Goal: Transaction & Acquisition: Purchase product/service

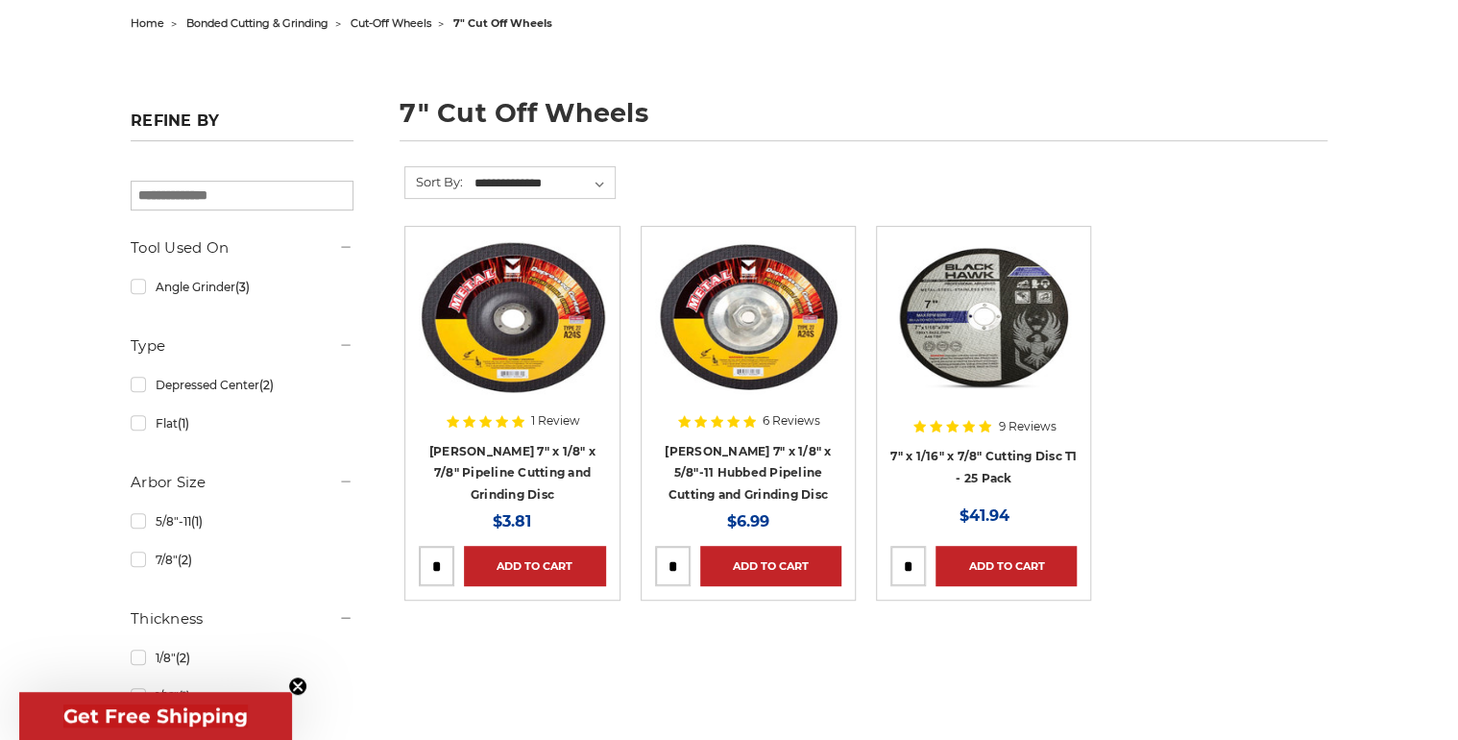
scroll to position [255, 0]
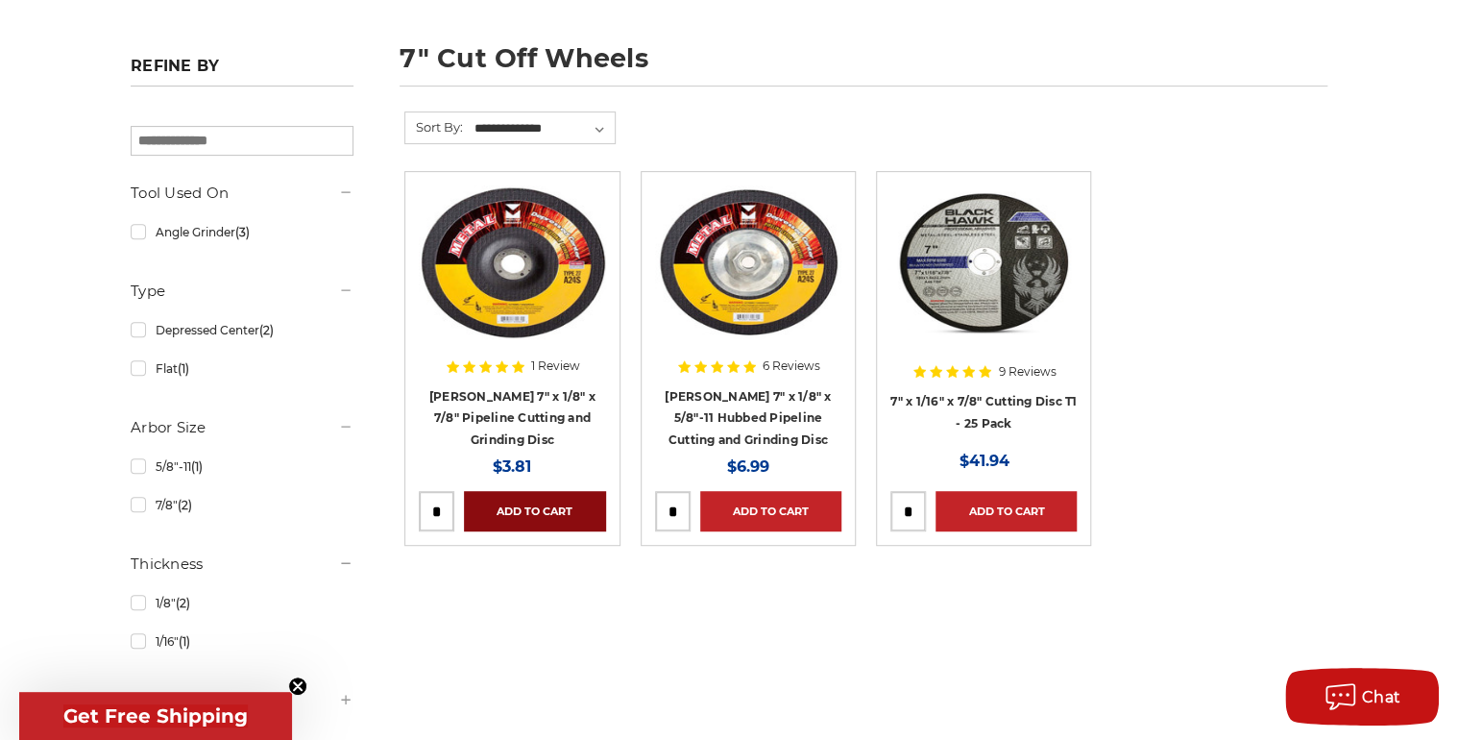
click at [542, 502] on link "Add to Cart" at bounding box center [534, 511] width 141 height 40
click at [233, 324] on link "Depressed Center (2)" at bounding box center [242, 330] width 223 height 34
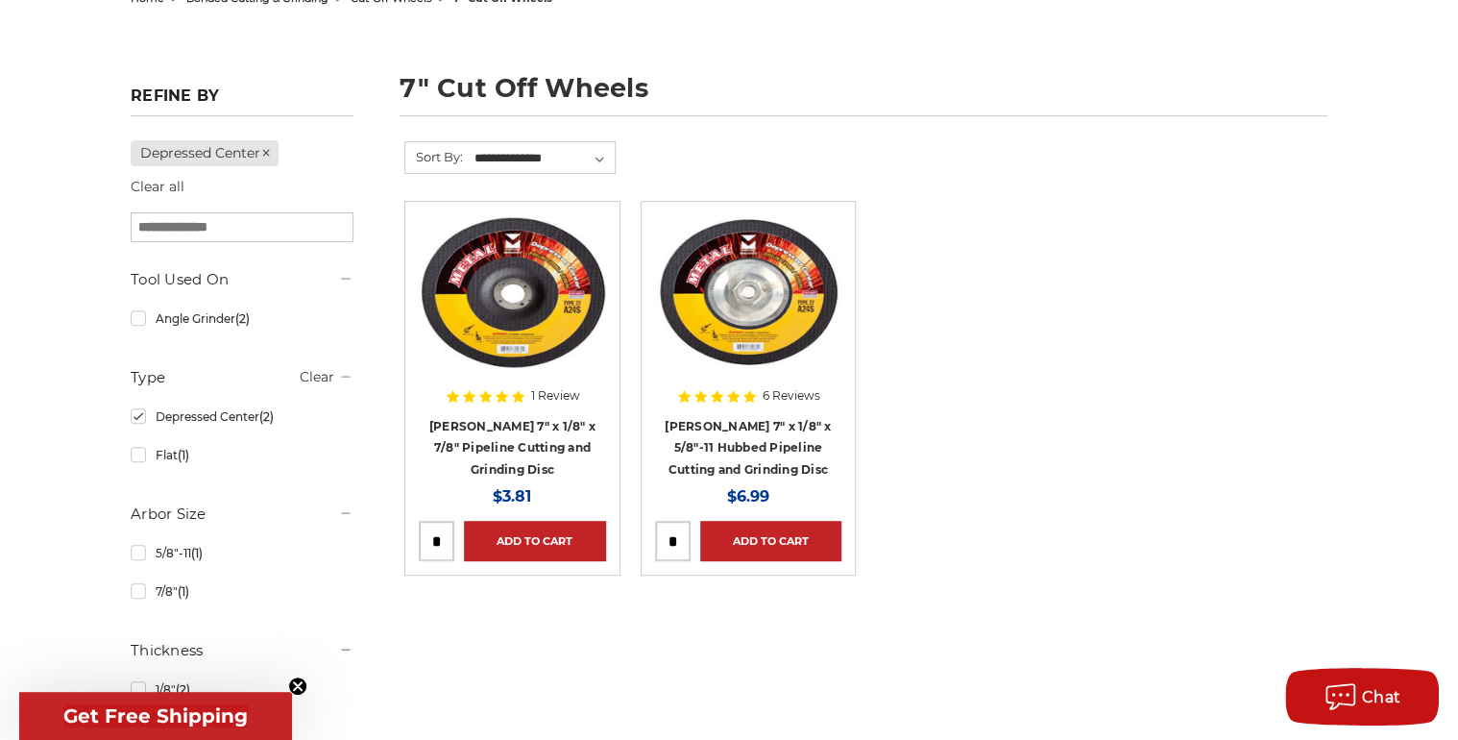
scroll to position [256, 0]
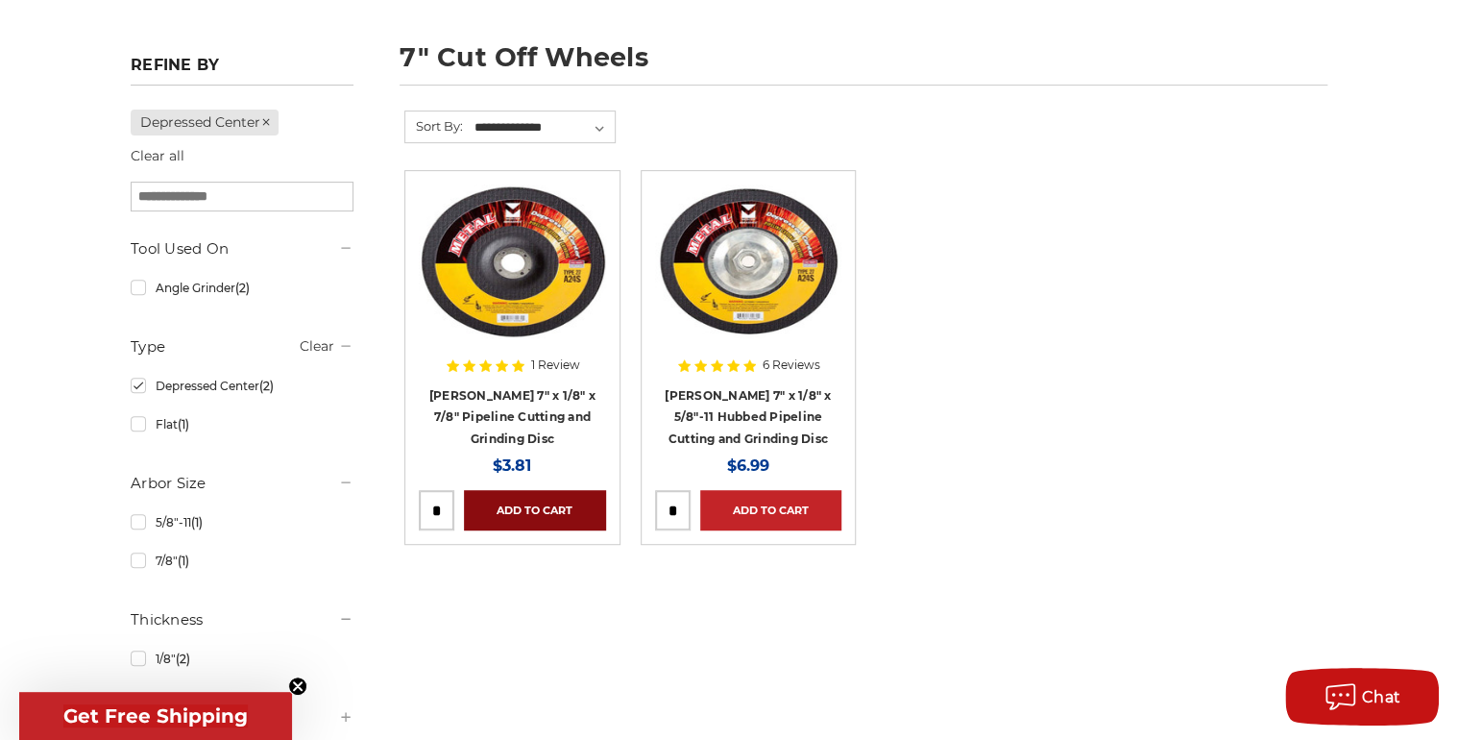
click at [538, 502] on link "Add to Cart" at bounding box center [534, 510] width 141 height 40
click at [140, 427] on link "Flat (1)" at bounding box center [242, 424] width 223 height 34
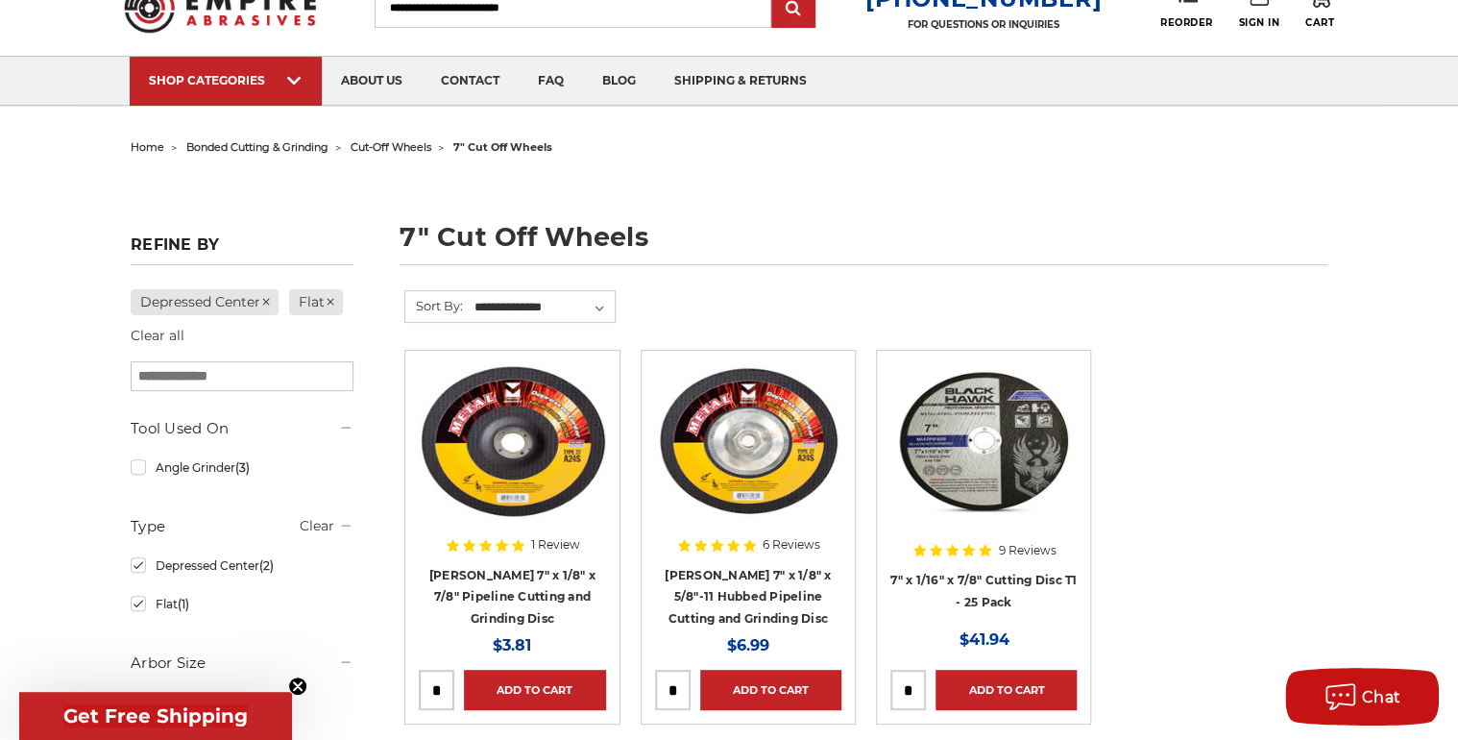
scroll to position [255, 0]
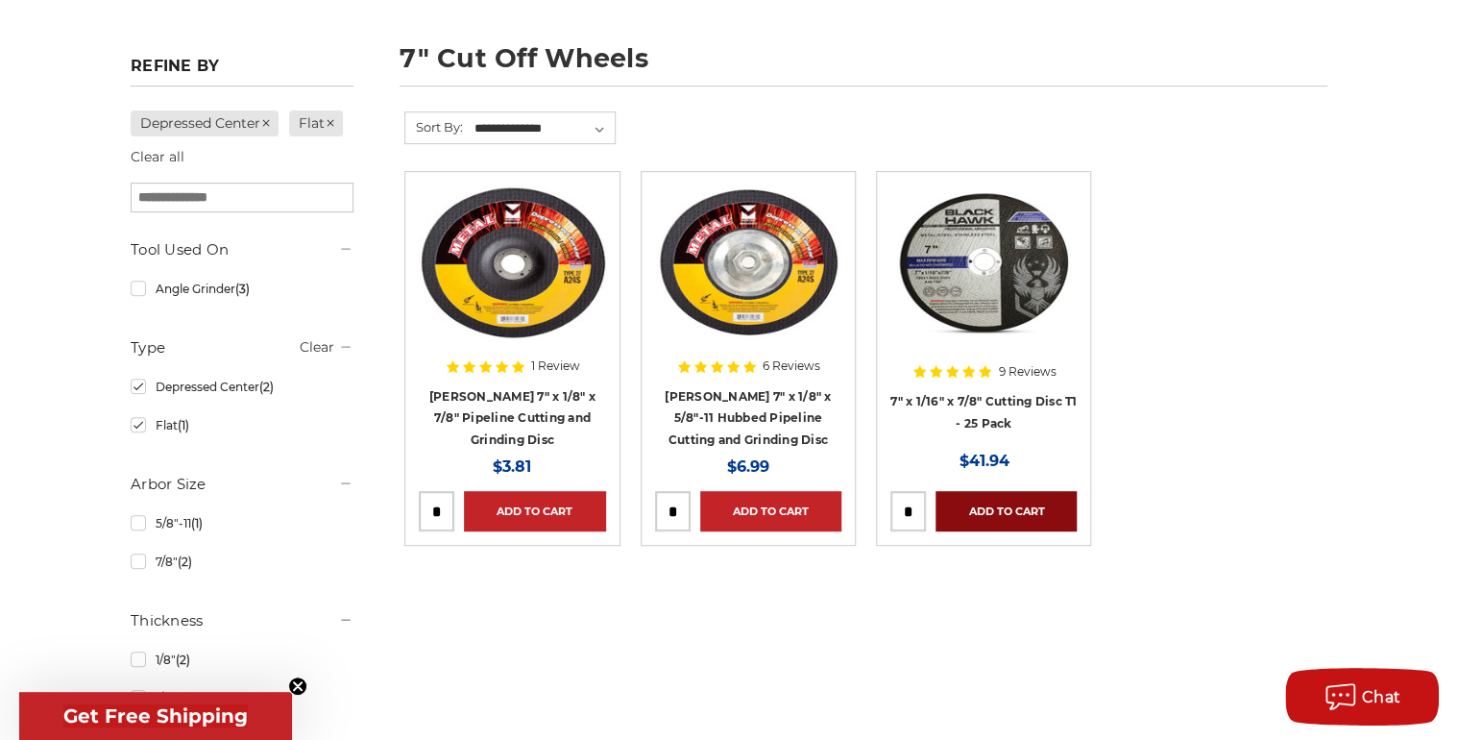
click at [1005, 518] on link "Add to Cart" at bounding box center [1006, 511] width 141 height 40
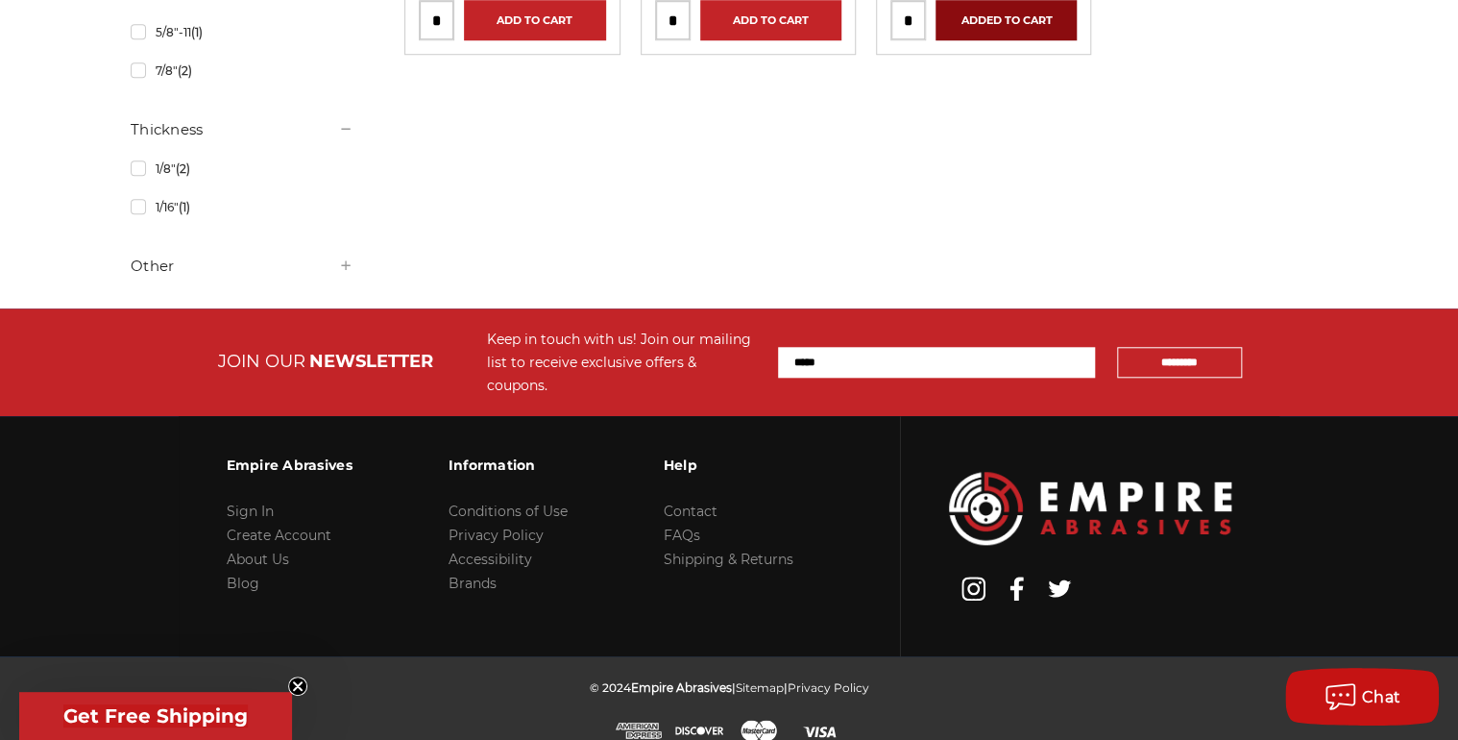
scroll to position [0, 0]
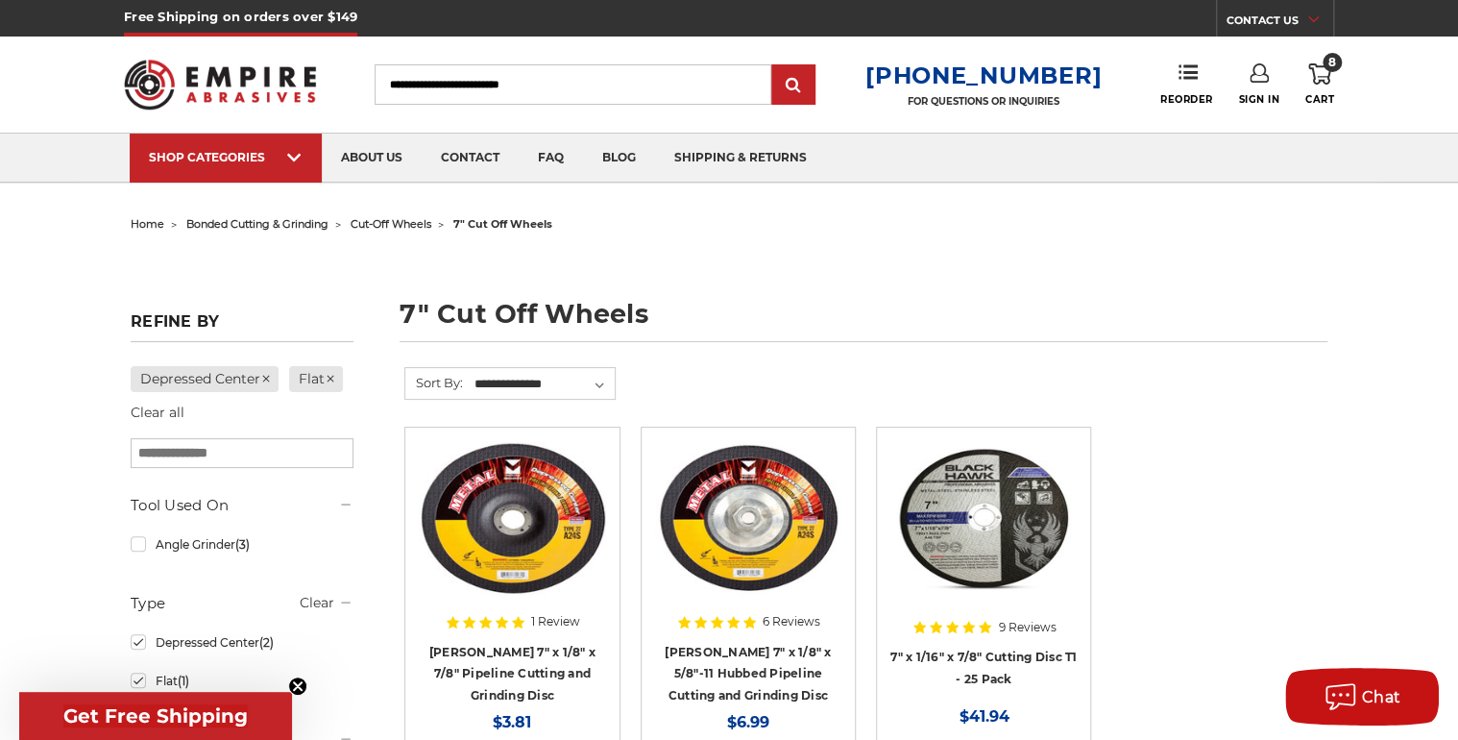
click at [1319, 69] on icon at bounding box center [1319, 73] width 23 height 21
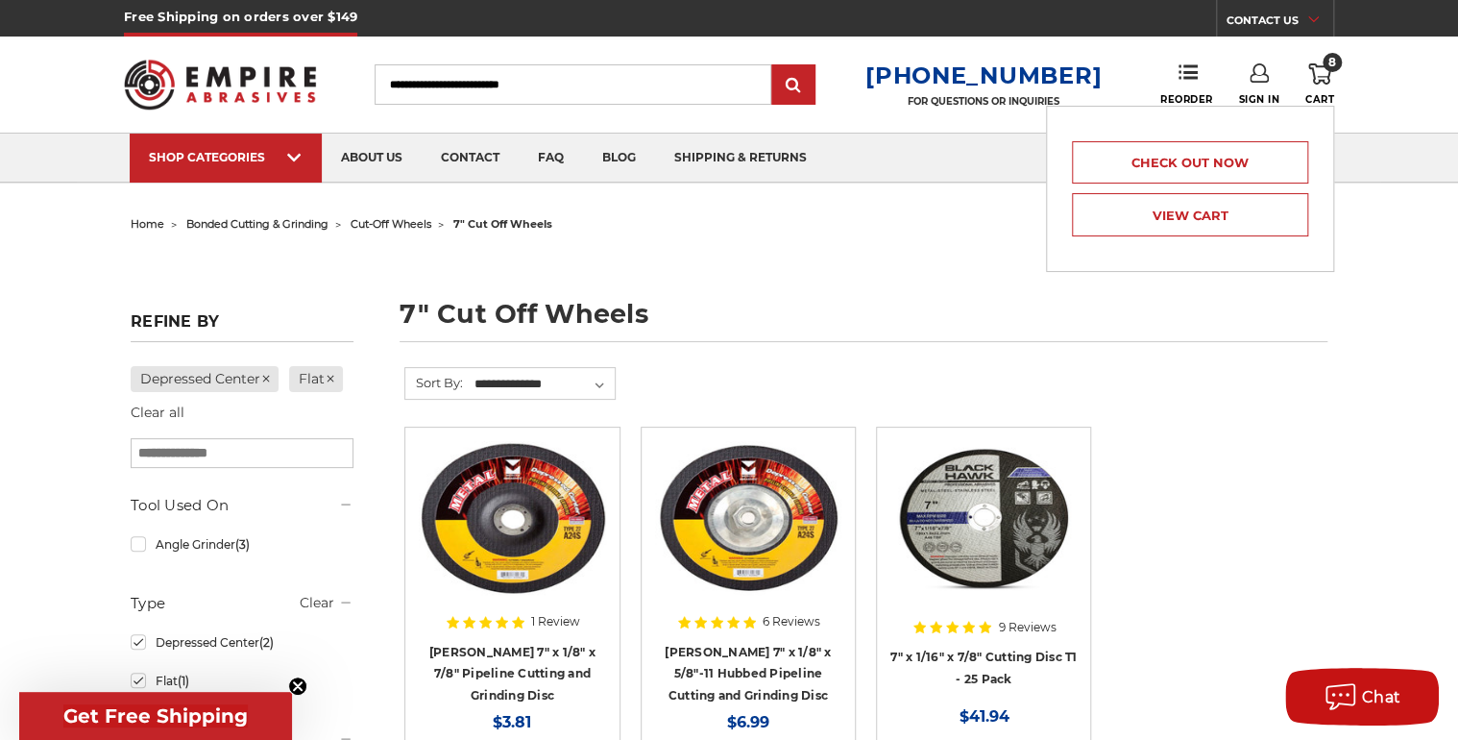
click at [1319, 90] on link "8 Cart" at bounding box center [1319, 84] width 29 height 42
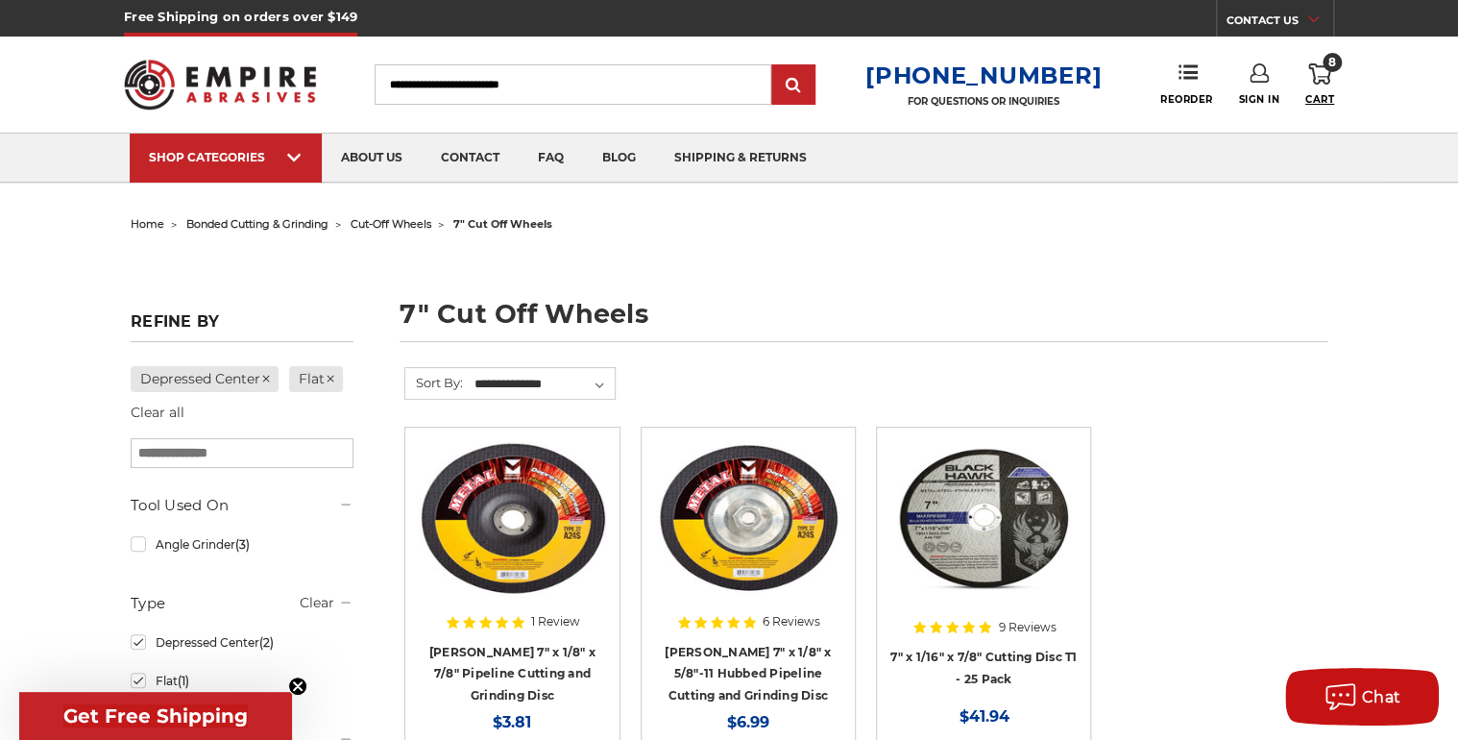
click at [1321, 95] on span "Cart" at bounding box center [1319, 99] width 29 height 12
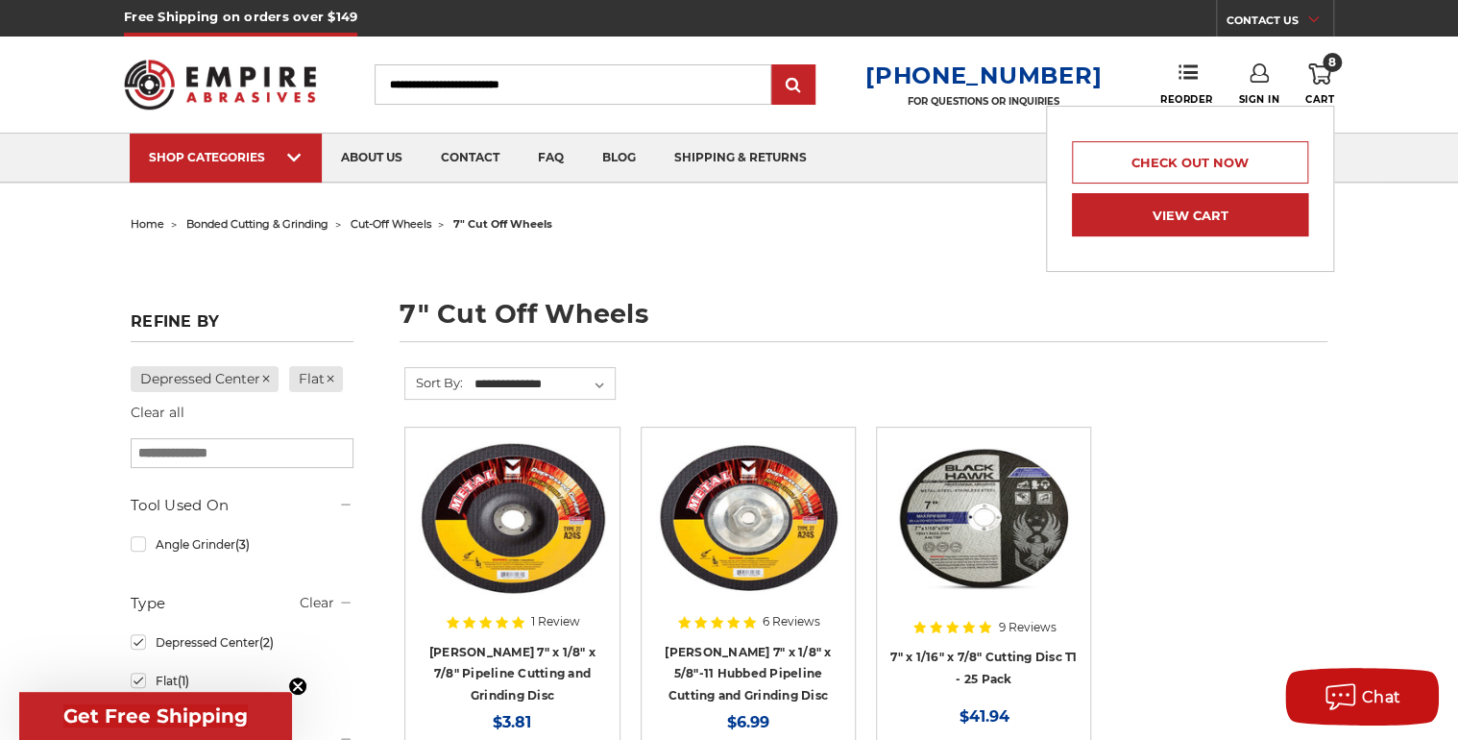
click at [1227, 204] on link "View Cart" at bounding box center [1190, 214] width 236 height 43
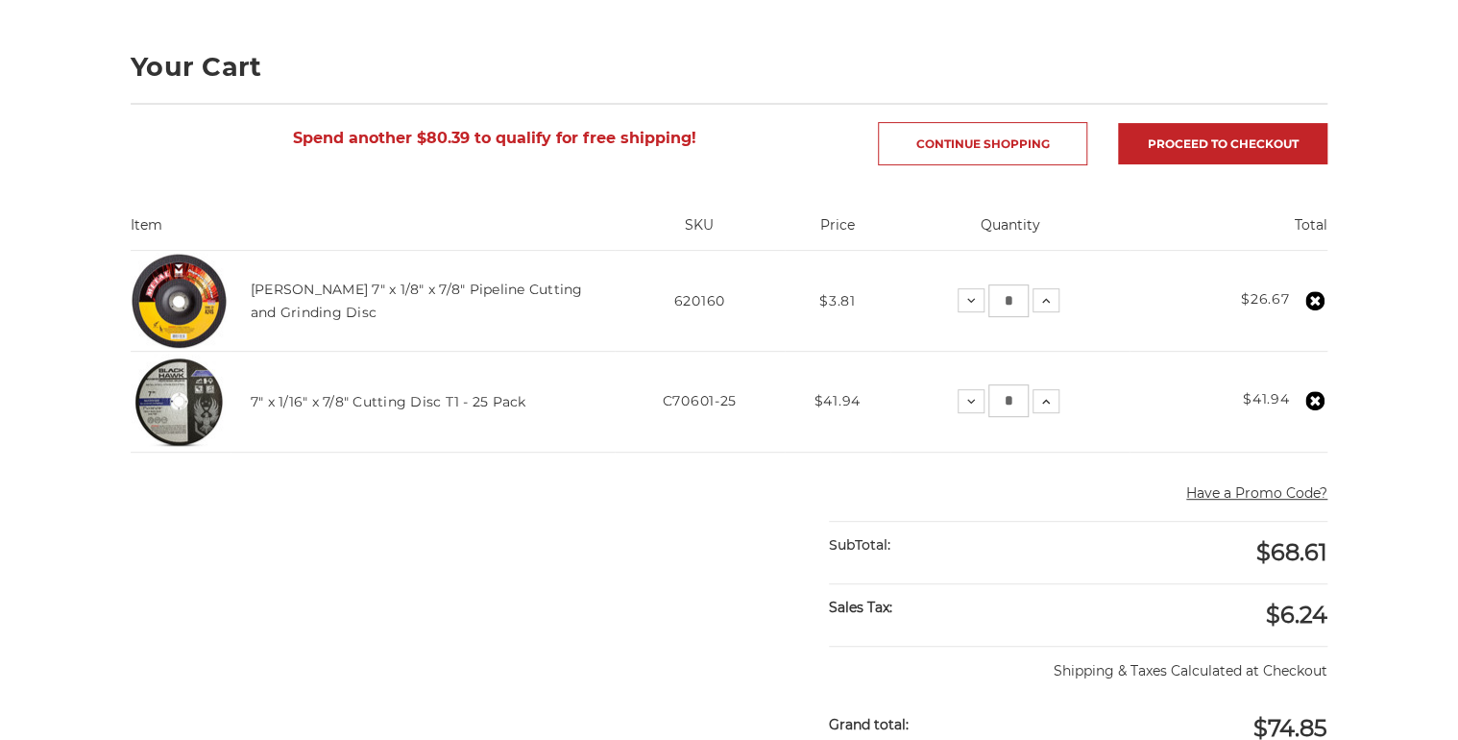
scroll to position [255, 0]
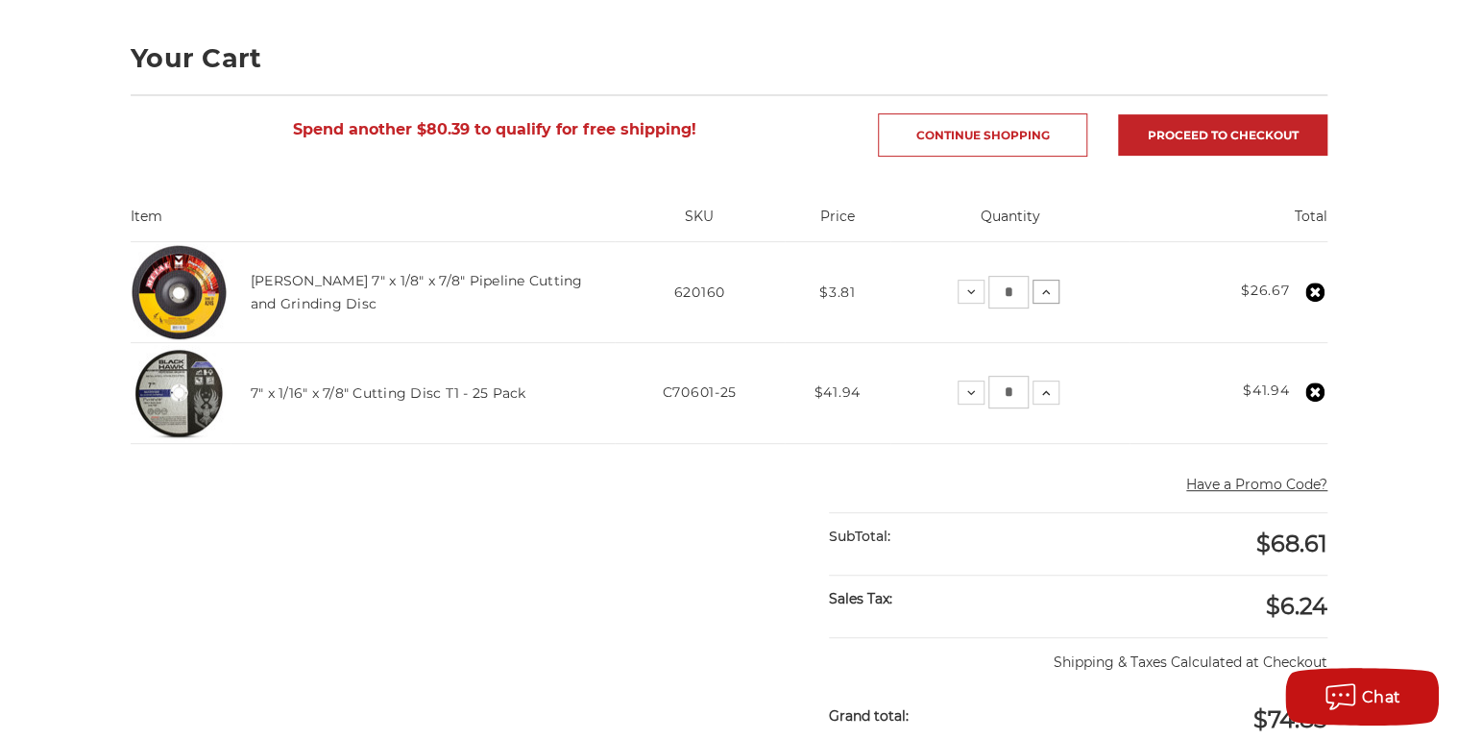
click at [1052, 290] on icon at bounding box center [1045, 291] width 15 height 15
click at [1041, 296] on icon at bounding box center [1043, 291] width 15 height 15
drag, startPoint x: 1018, startPoint y: 292, endPoint x: 987, endPoint y: 293, distance: 30.8
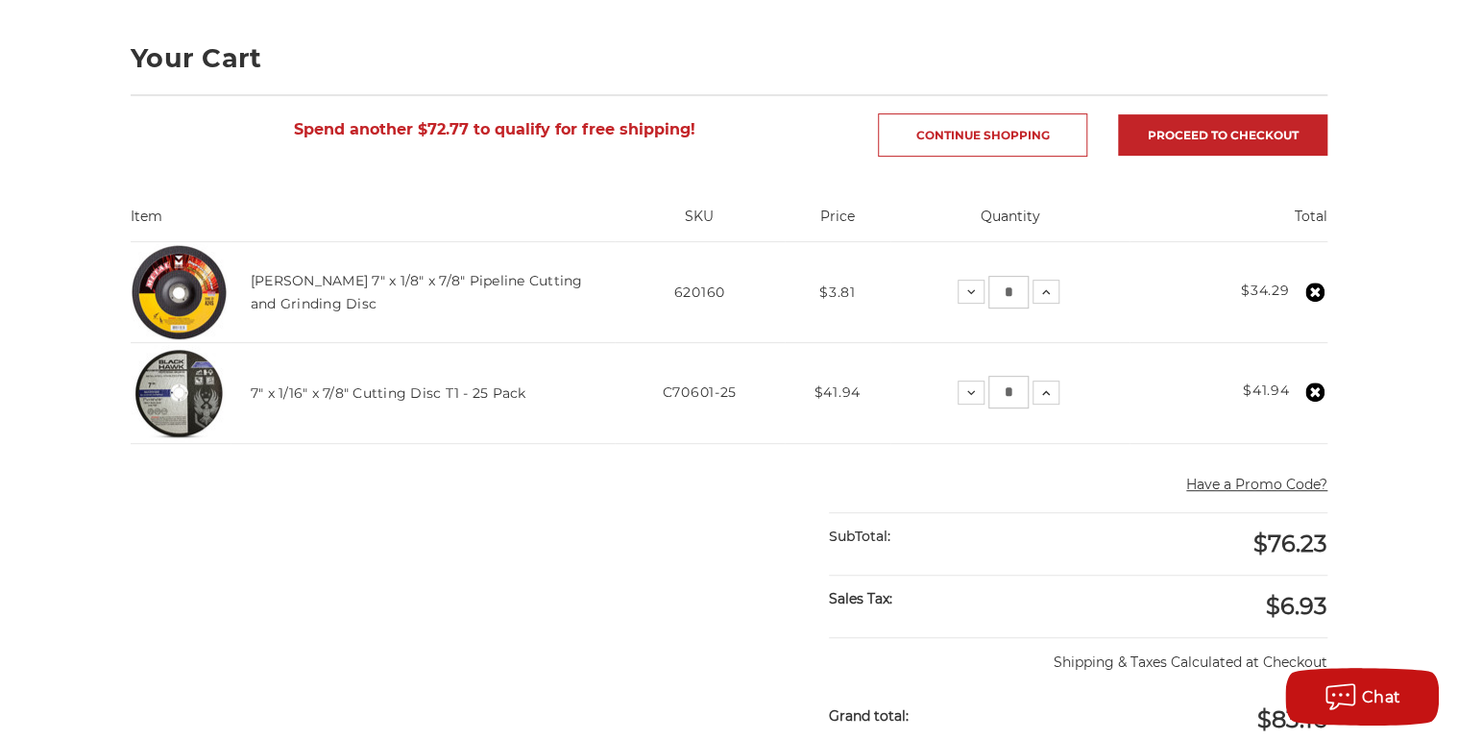
click at [988, 293] on input "*" at bounding box center [1008, 292] width 40 height 33
type input "**"
click at [1077, 307] on td "Quantity: Decrease Quantity: ** Increase Quantity:" at bounding box center [1009, 292] width 239 height 101
click at [1054, 293] on icon at bounding box center [1046, 291] width 15 height 15
click at [1044, 292] on icon at bounding box center [1042, 291] width 15 height 15
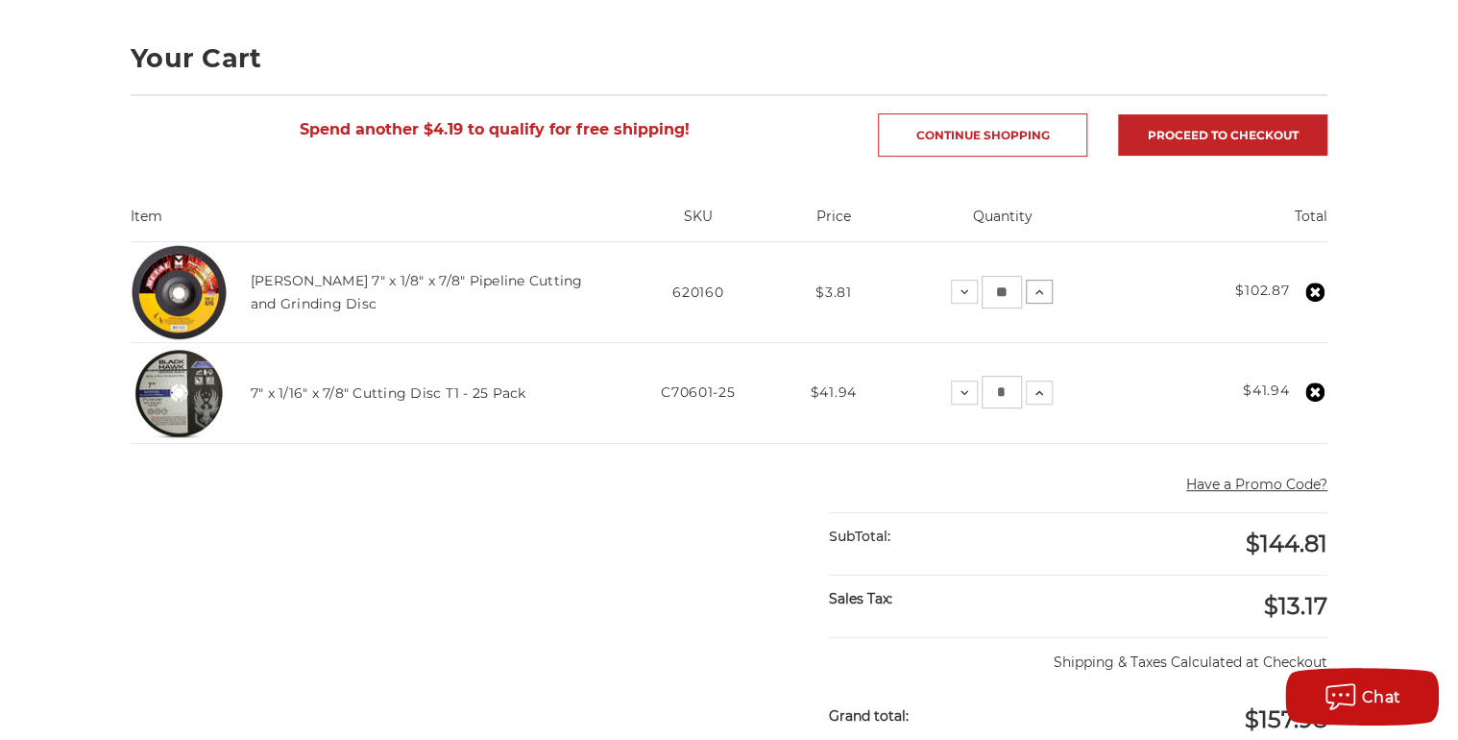
click at [1044, 290] on icon at bounding box center [1039, 291] width 15 height 15
click at [1037, 292] on icon at bounding box center [1036, 291] width 15 height 15
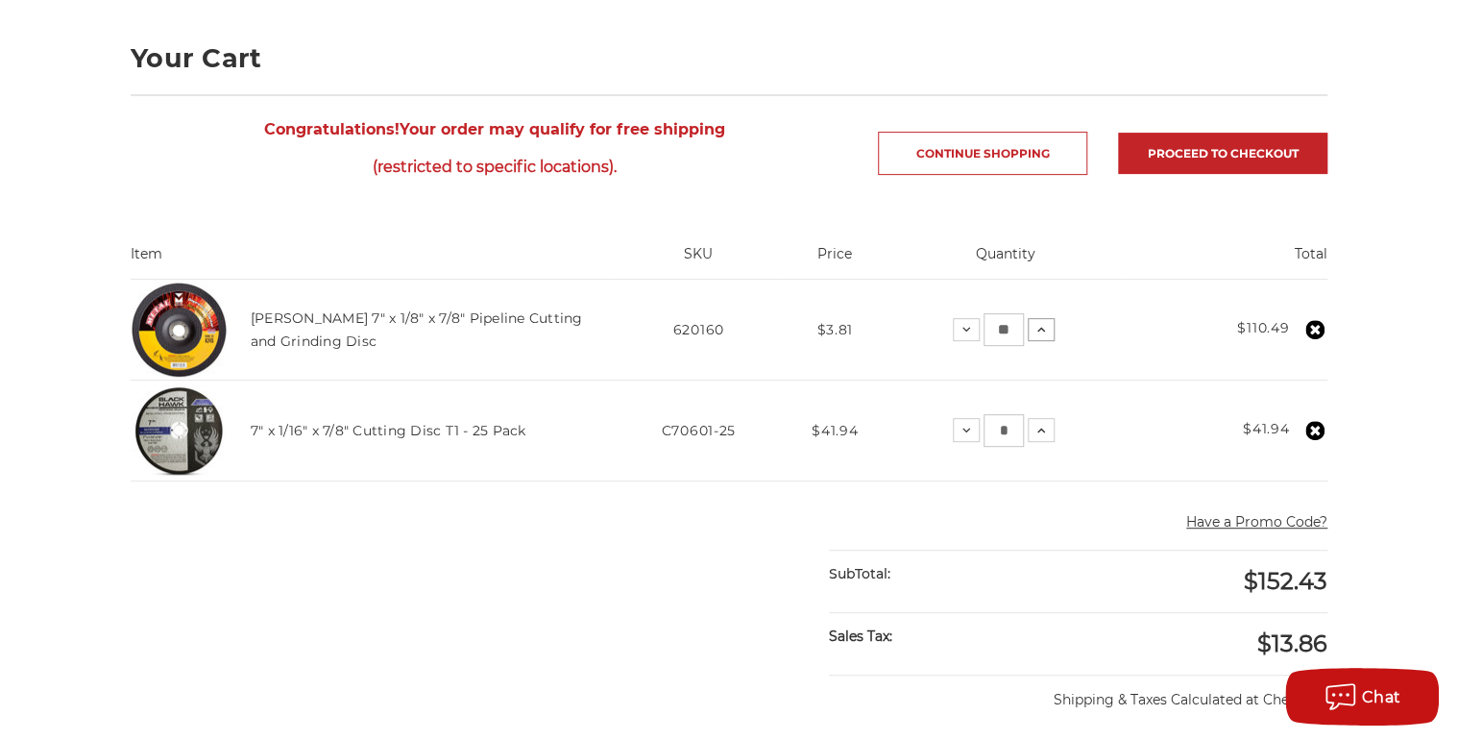
click at [1044, 327] on icon at bounding box center [1041, 329] width 15 height 15
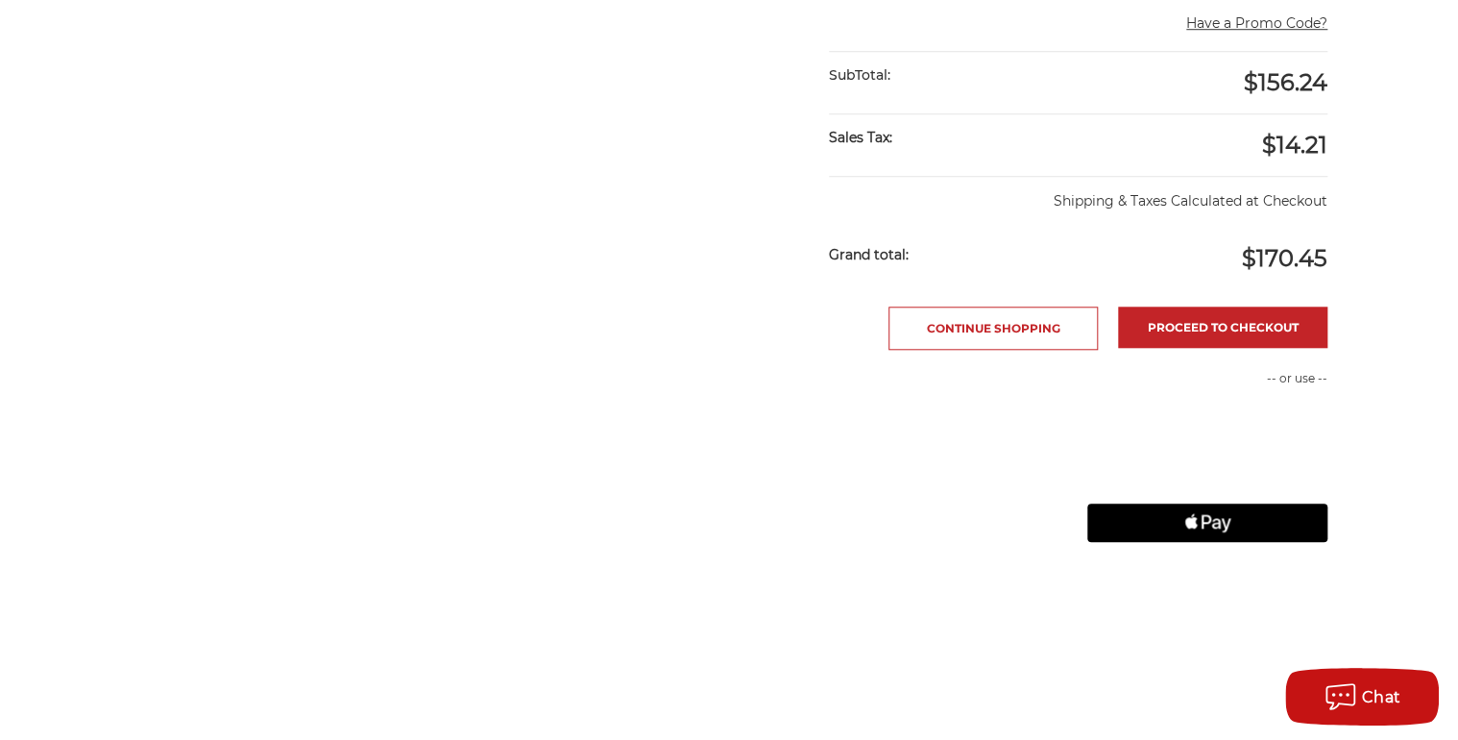
scroll to position [768, 0]
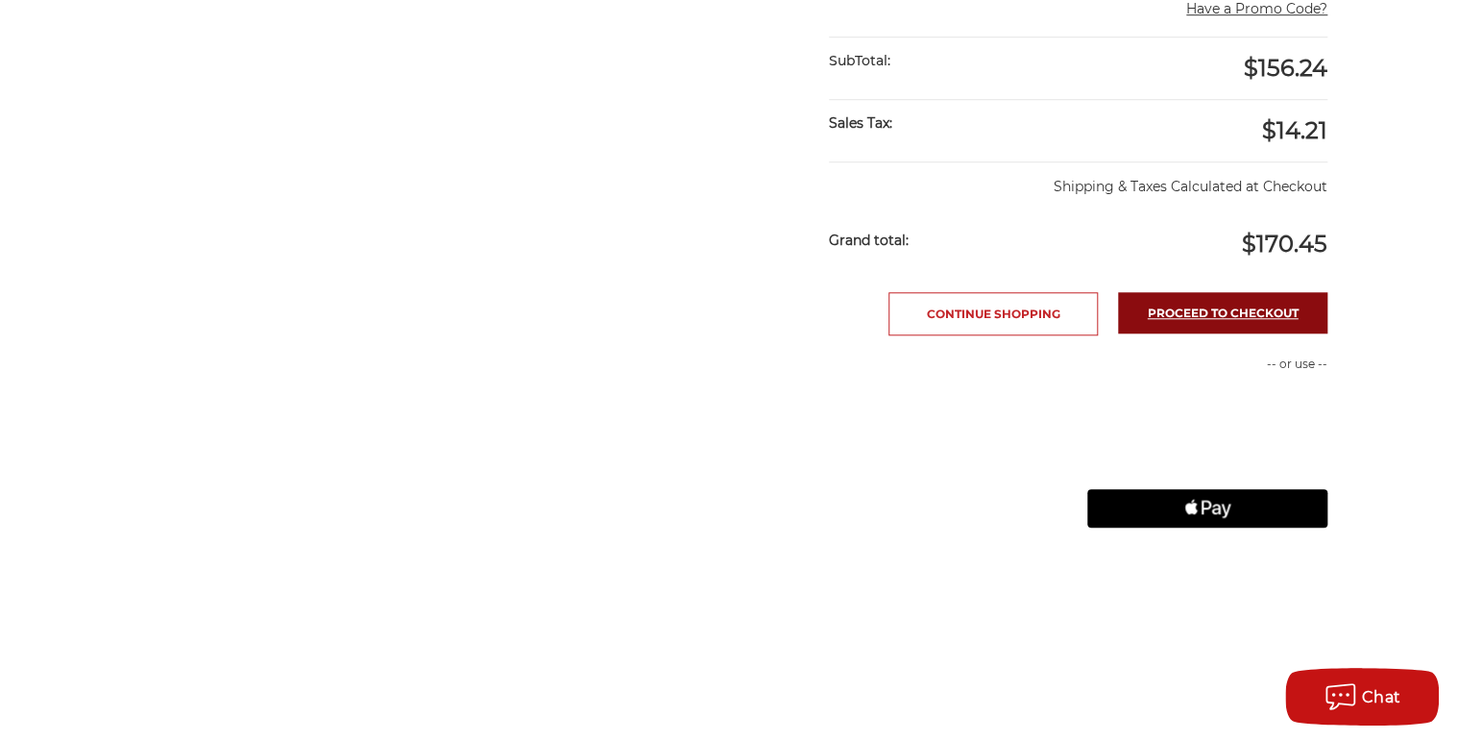
click at [1214, 311] on link "Proceed to checkout" at bounding box center [1222, 312] width 209 height 41
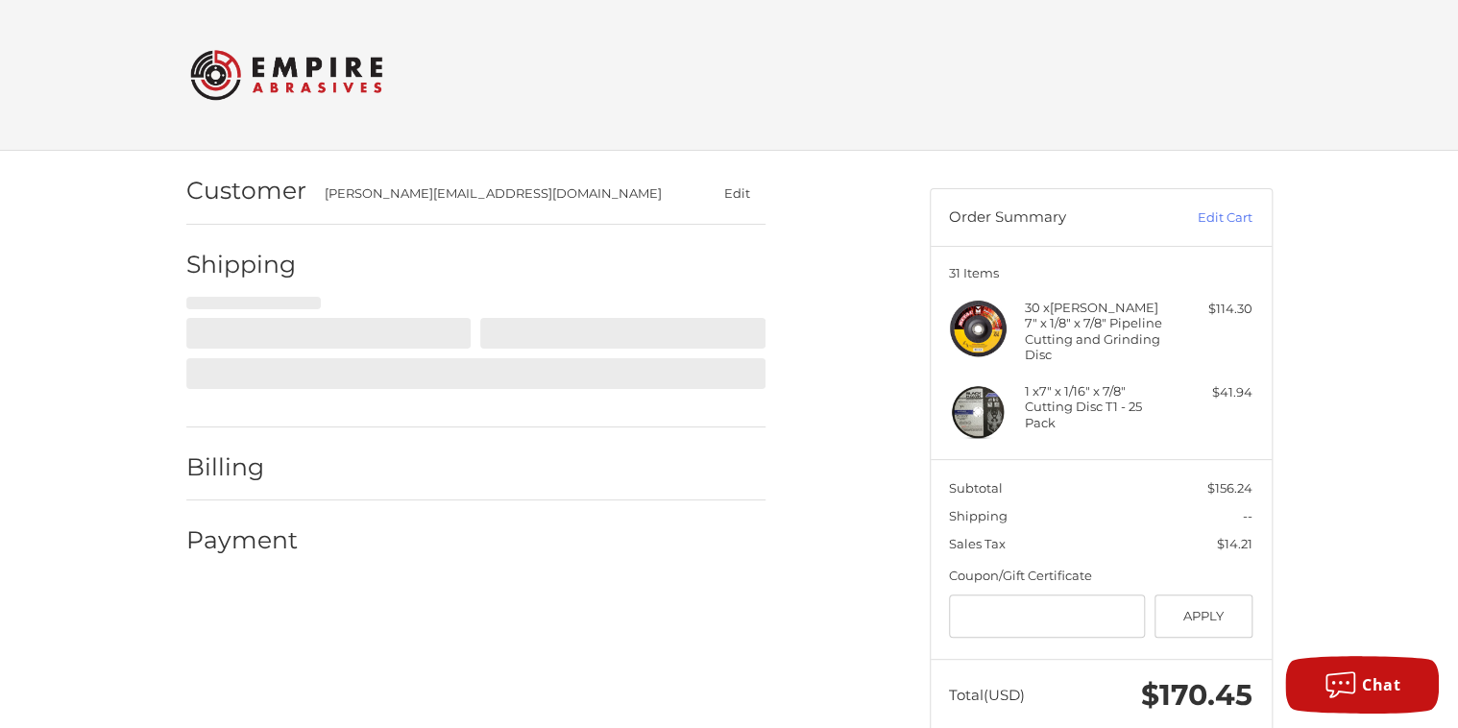
select select "**"
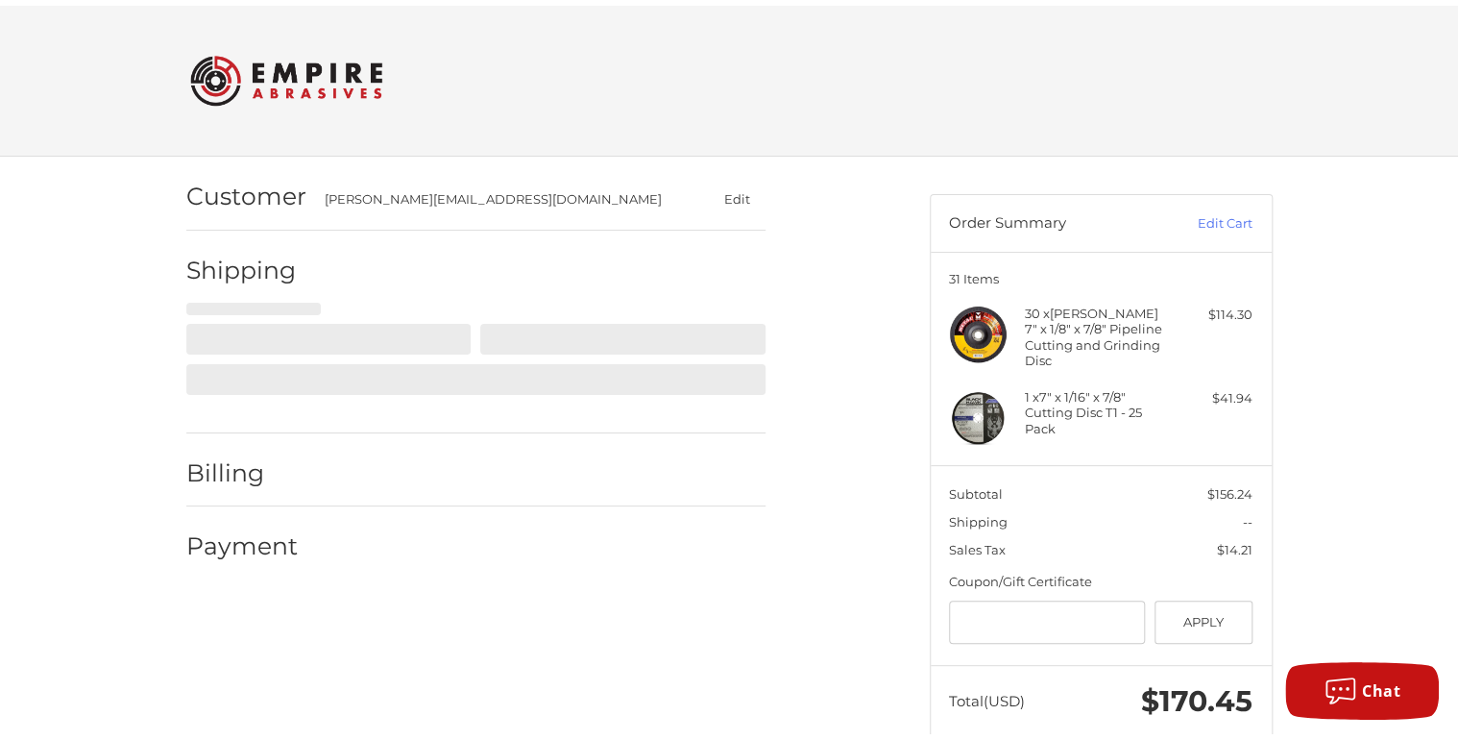
scroll to position [34, 0]
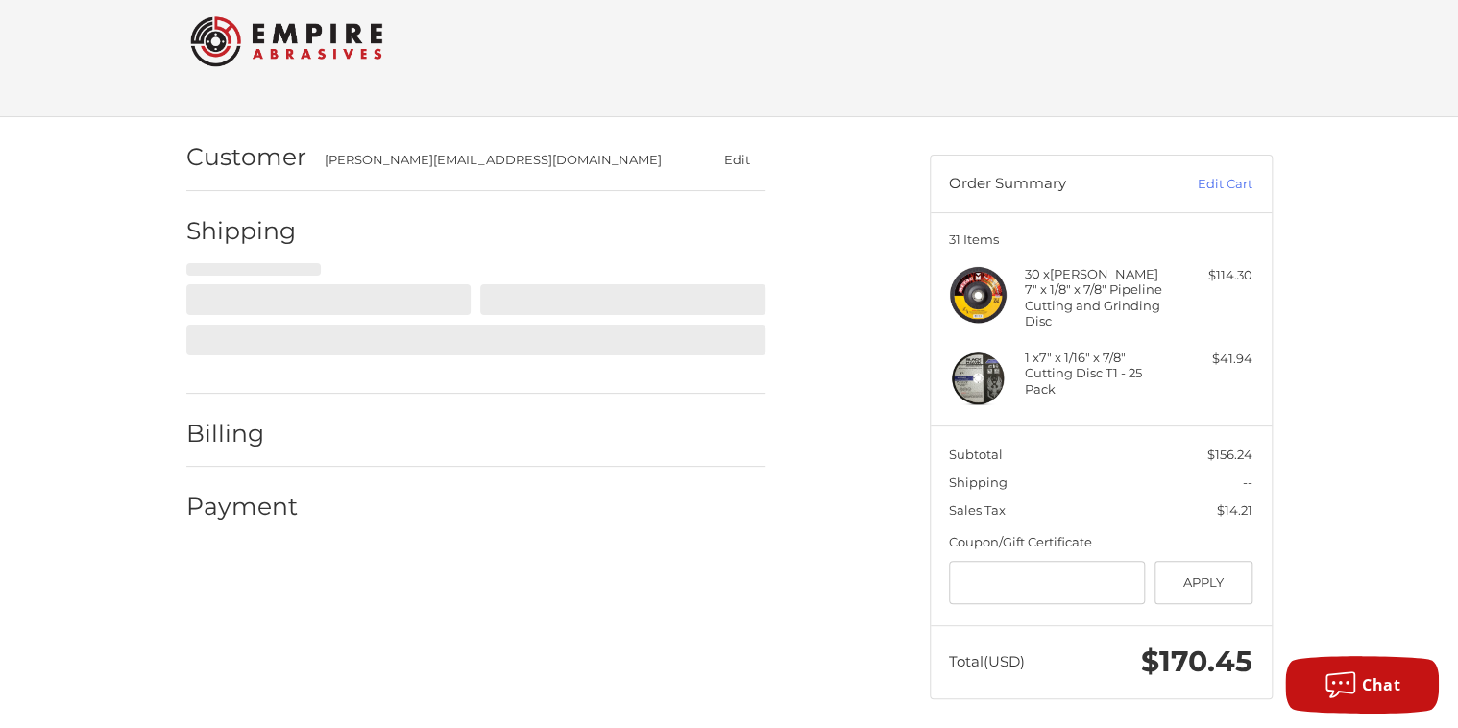
select select "**"
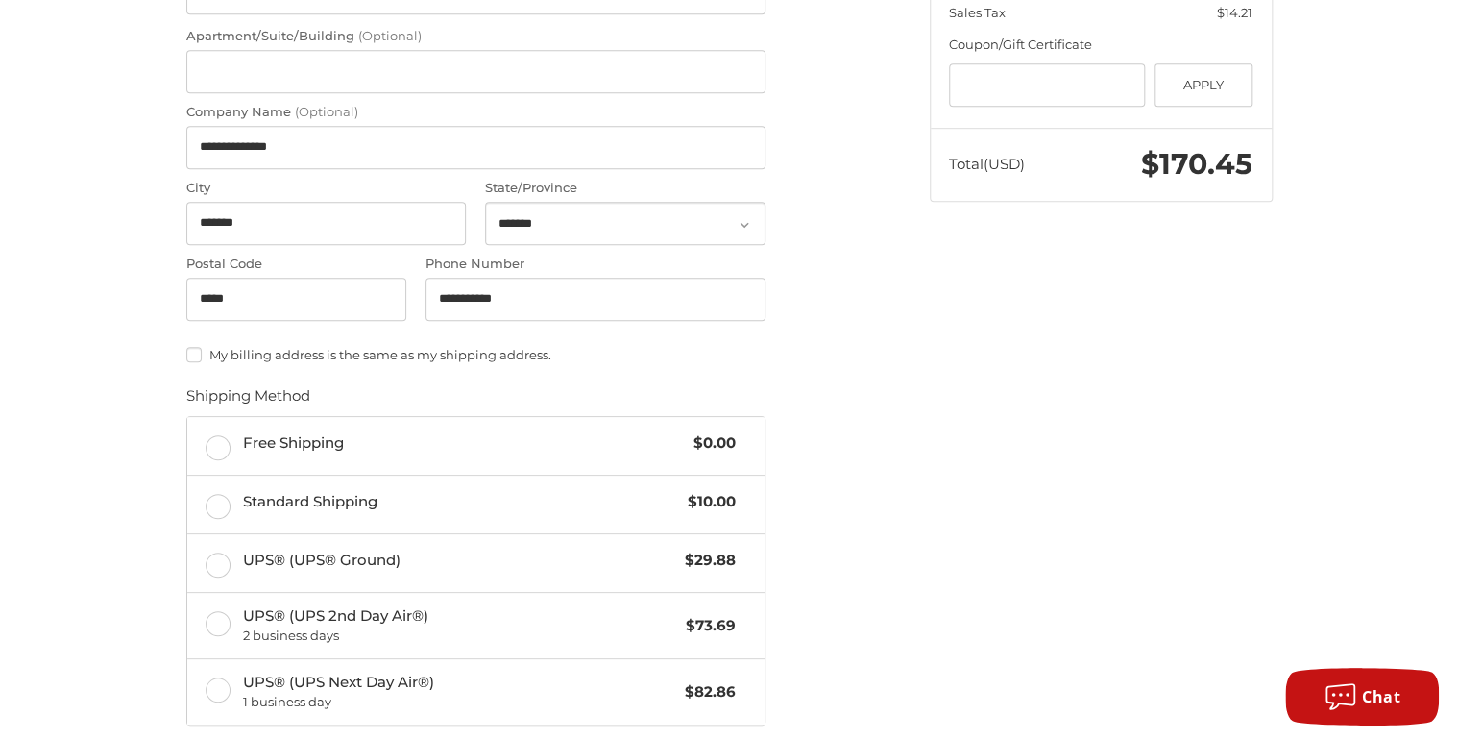
scroll to position [546, 0]
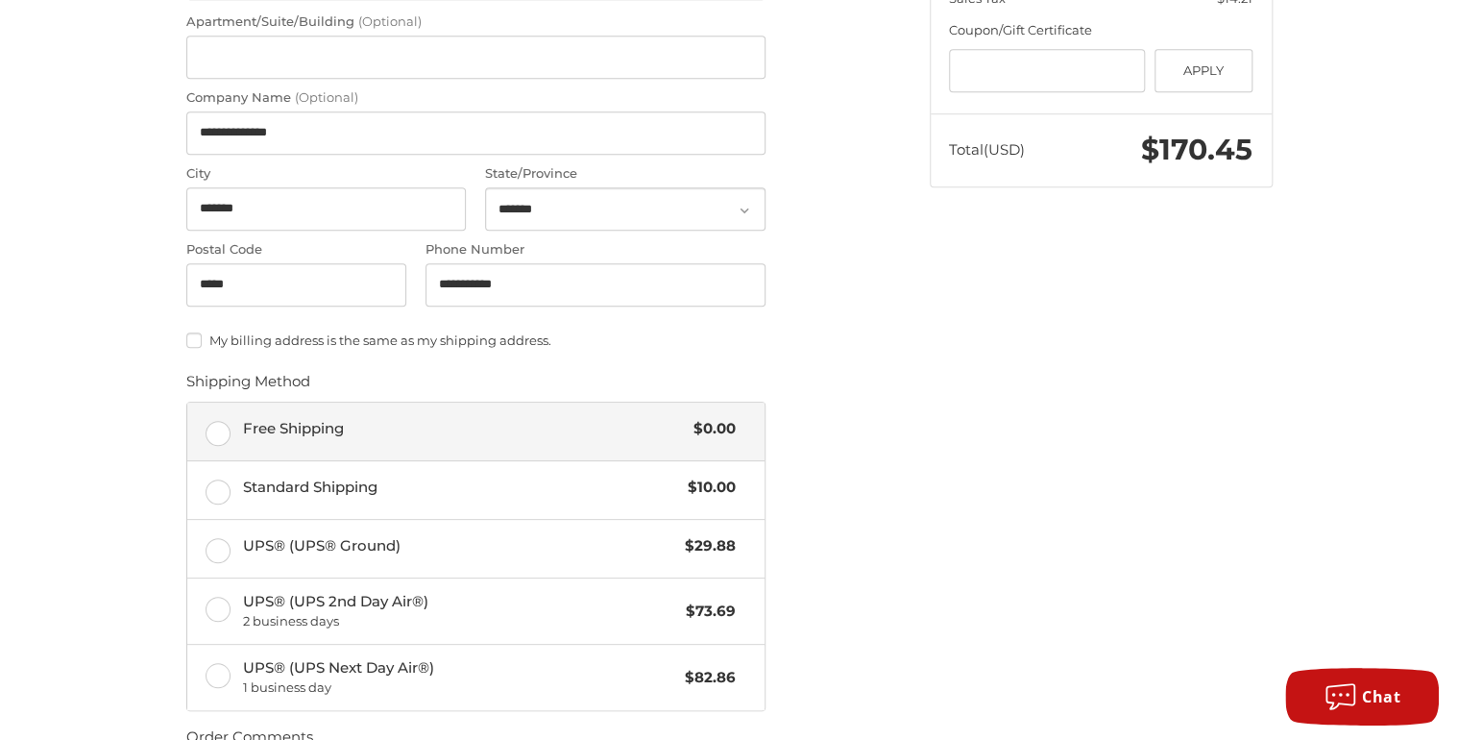
click at [480, 426] on span "Free Shipping" at bounding box center [464, 429] width 442 height 22
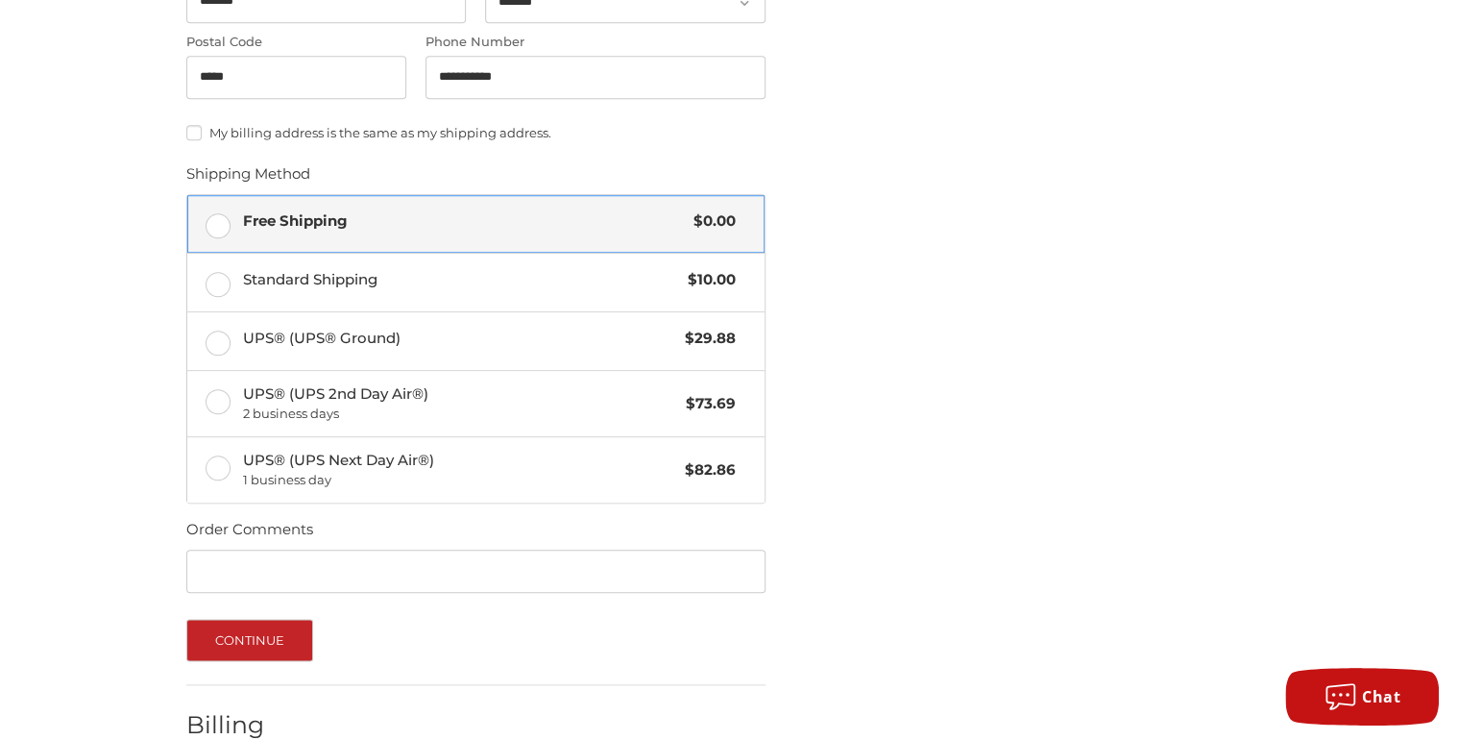
scroll to position [768, 0]
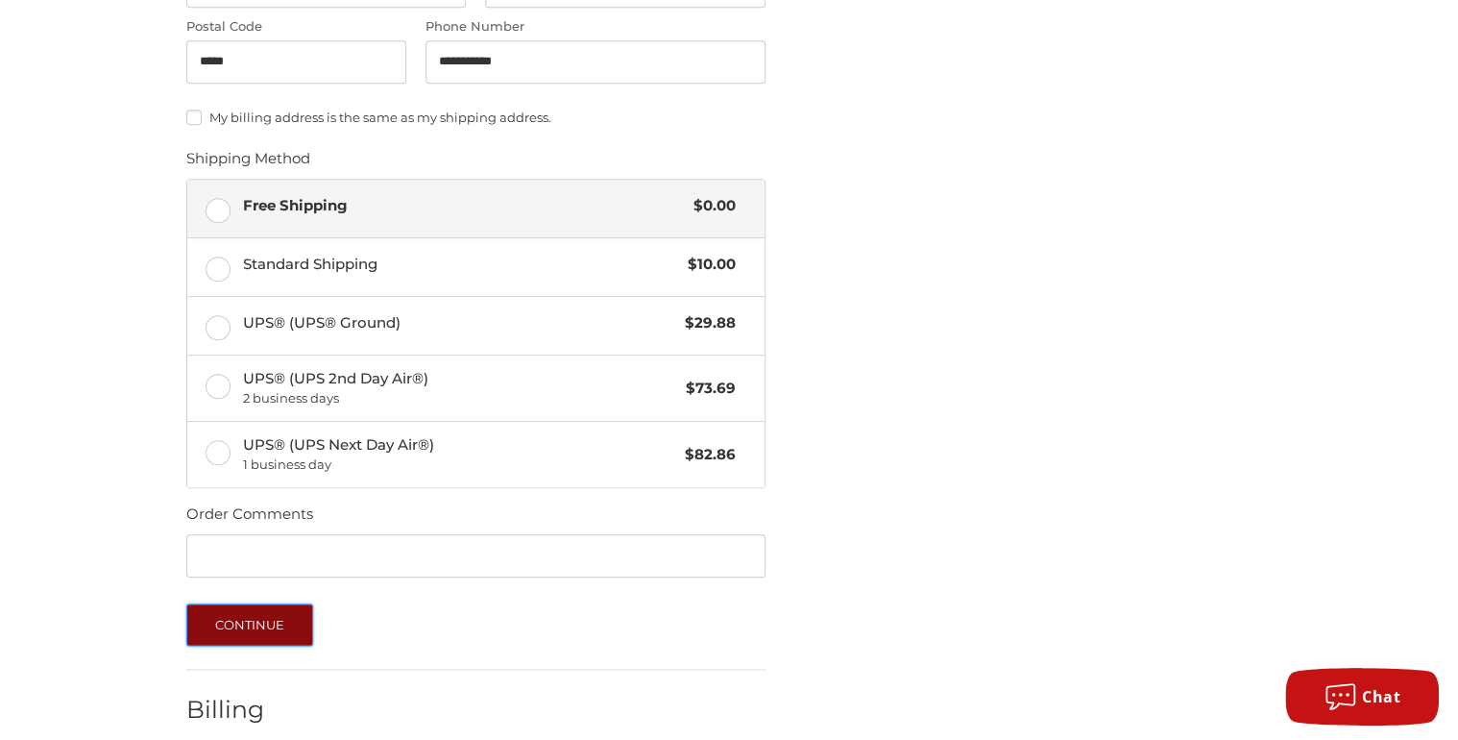
click at [289, 627] on button "Continue" at bounding box center [250, 624] width 128 height 42
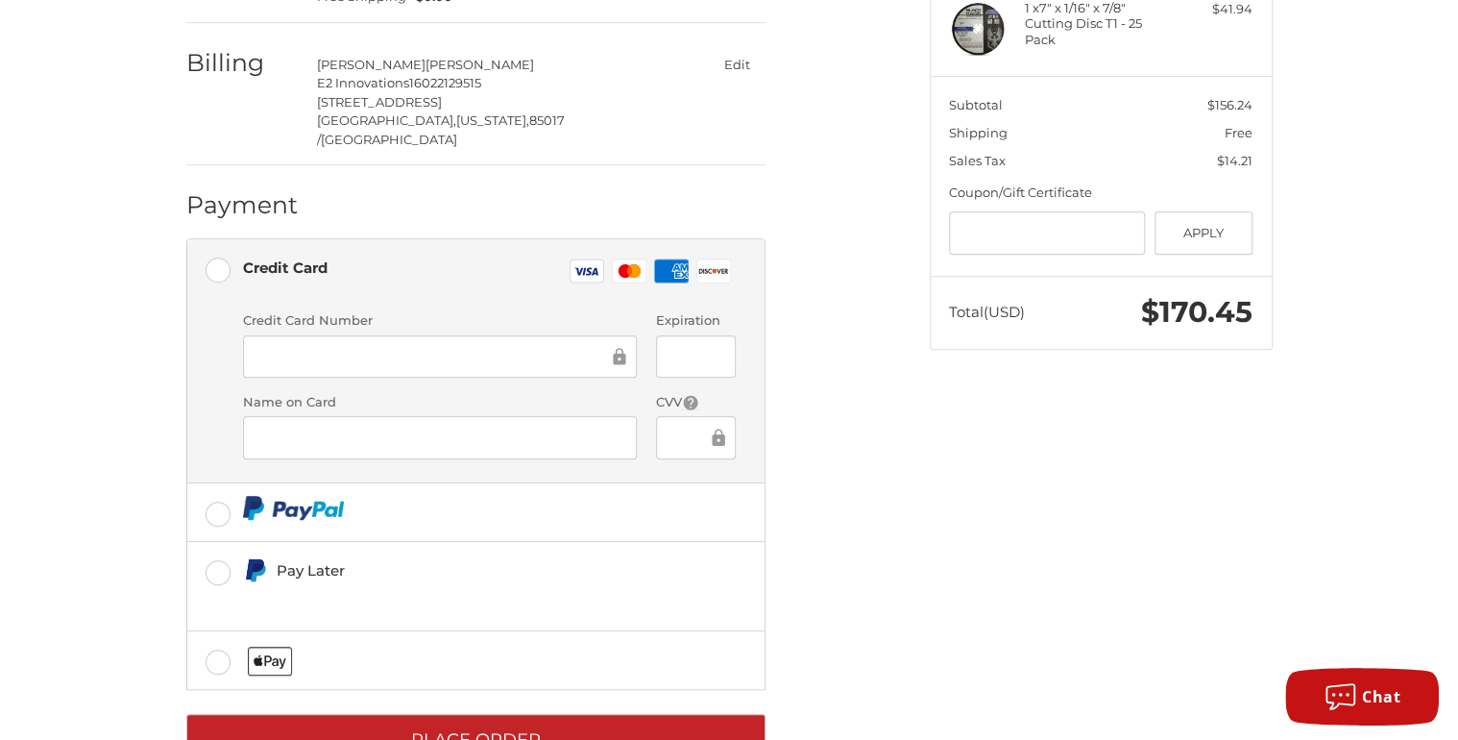
scroll to position [413, 0]
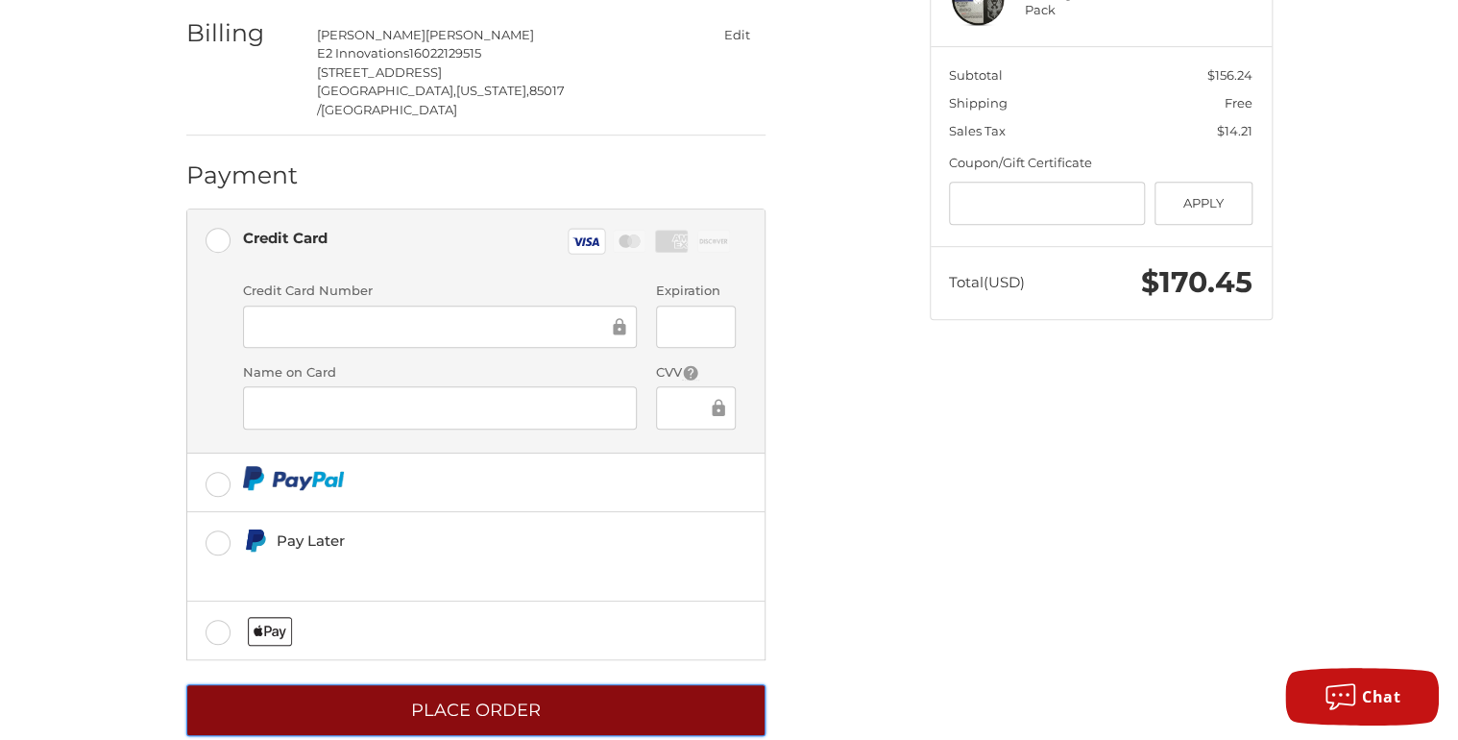
click at [584, 684] on button "Place Order" at bounding box center [475, 710] width 579 height 53
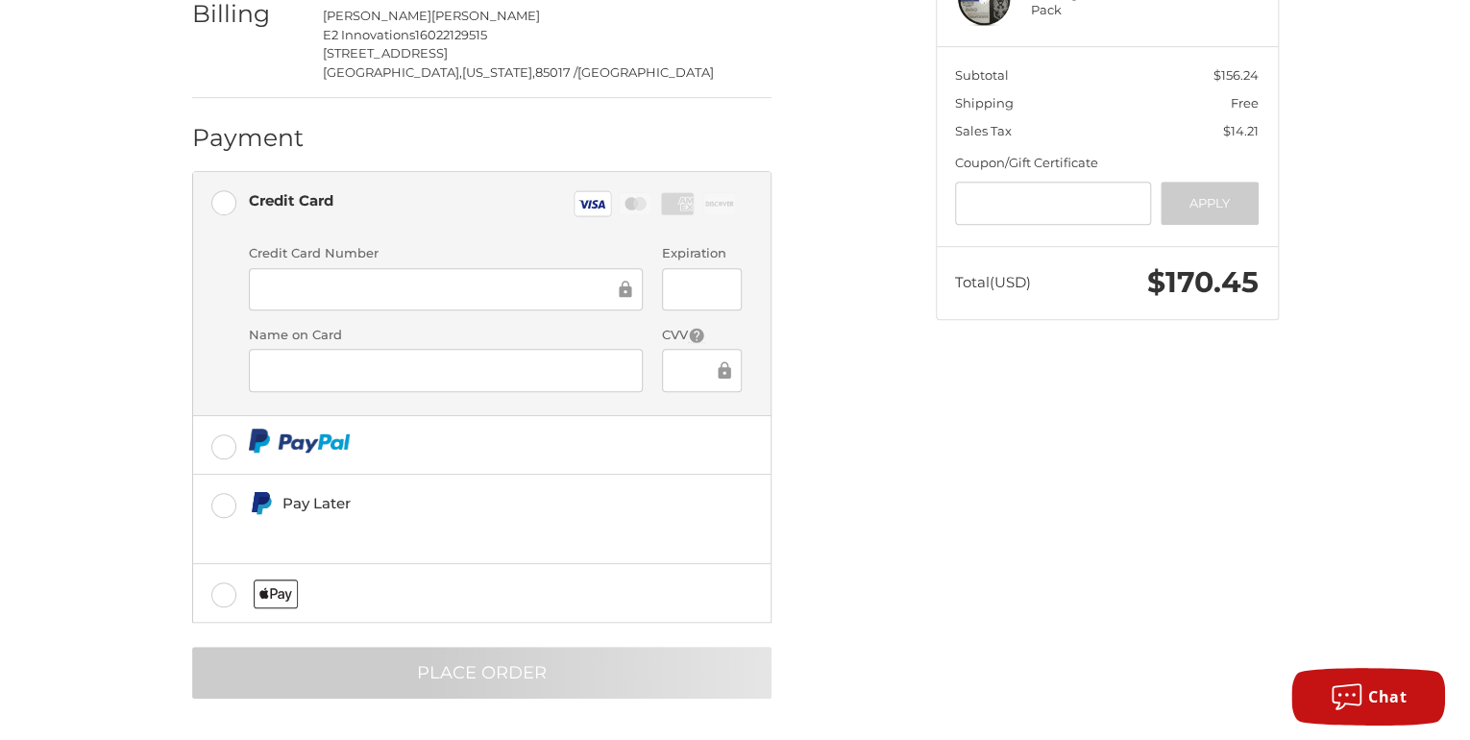
scroll to position [0, 0]
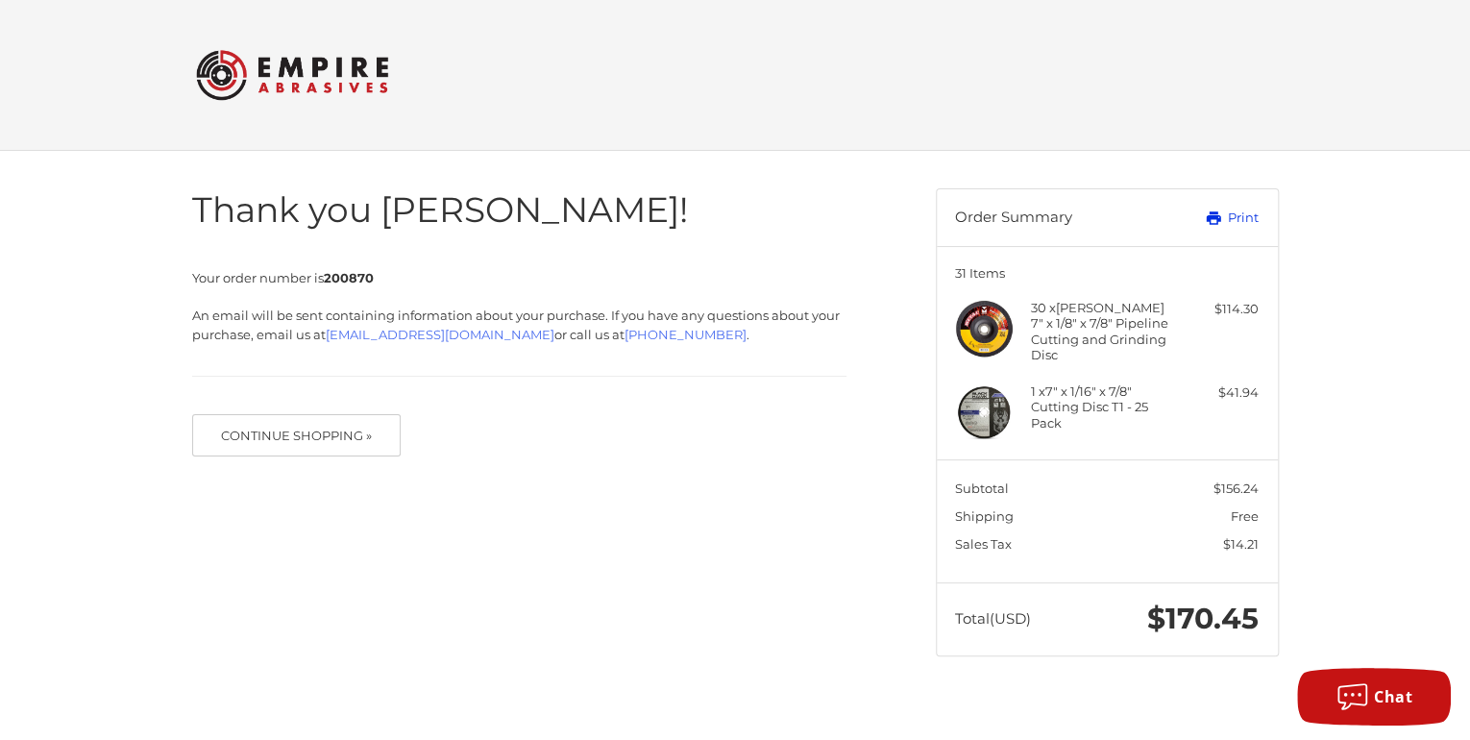
click at [1247, 215] on link "Print" at bounding box center [1210, 217] width 95 height 19
click at [1163, 208] on link "Print" at bounding box center [1210, 217] width 95 height 19
